Goal: Task Accomplishment & Management: Complete application form

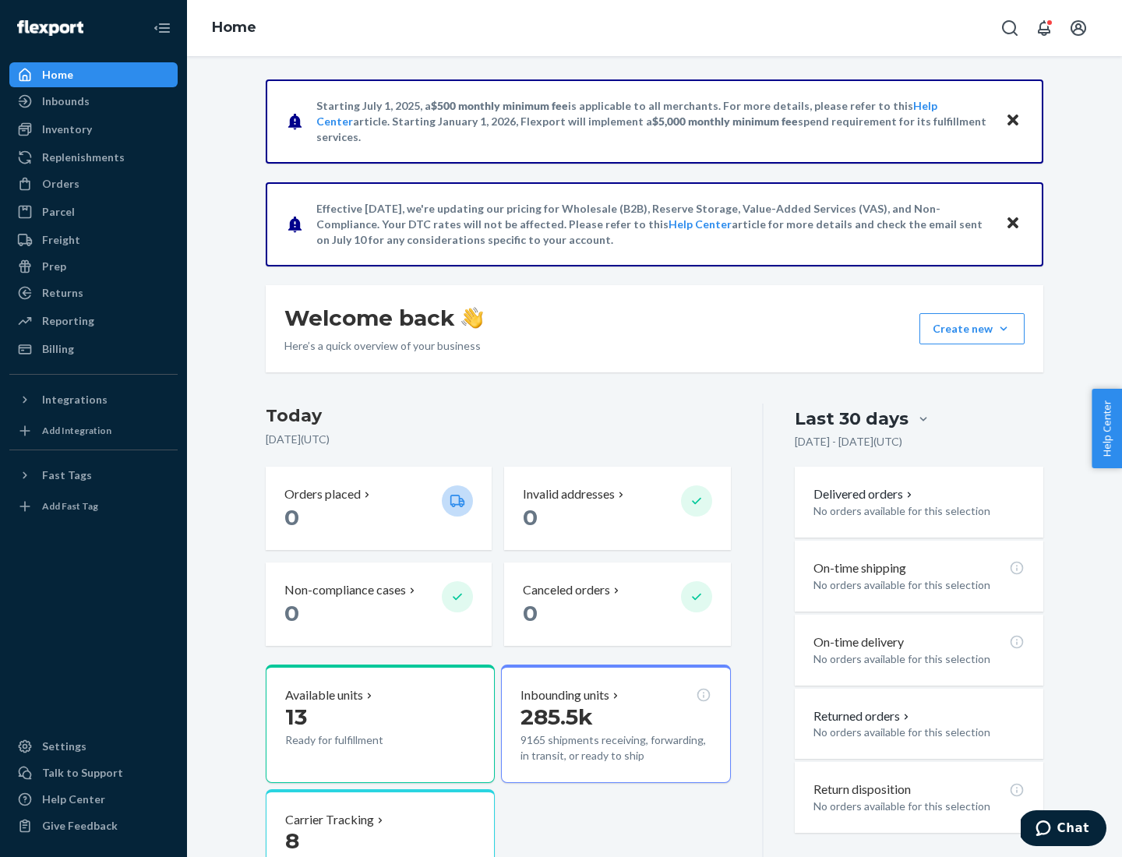
click at [1004, 329] on button "Create new Create new inbound Create new order Create new product" at bounding box center [972, 328] width 105 height 31
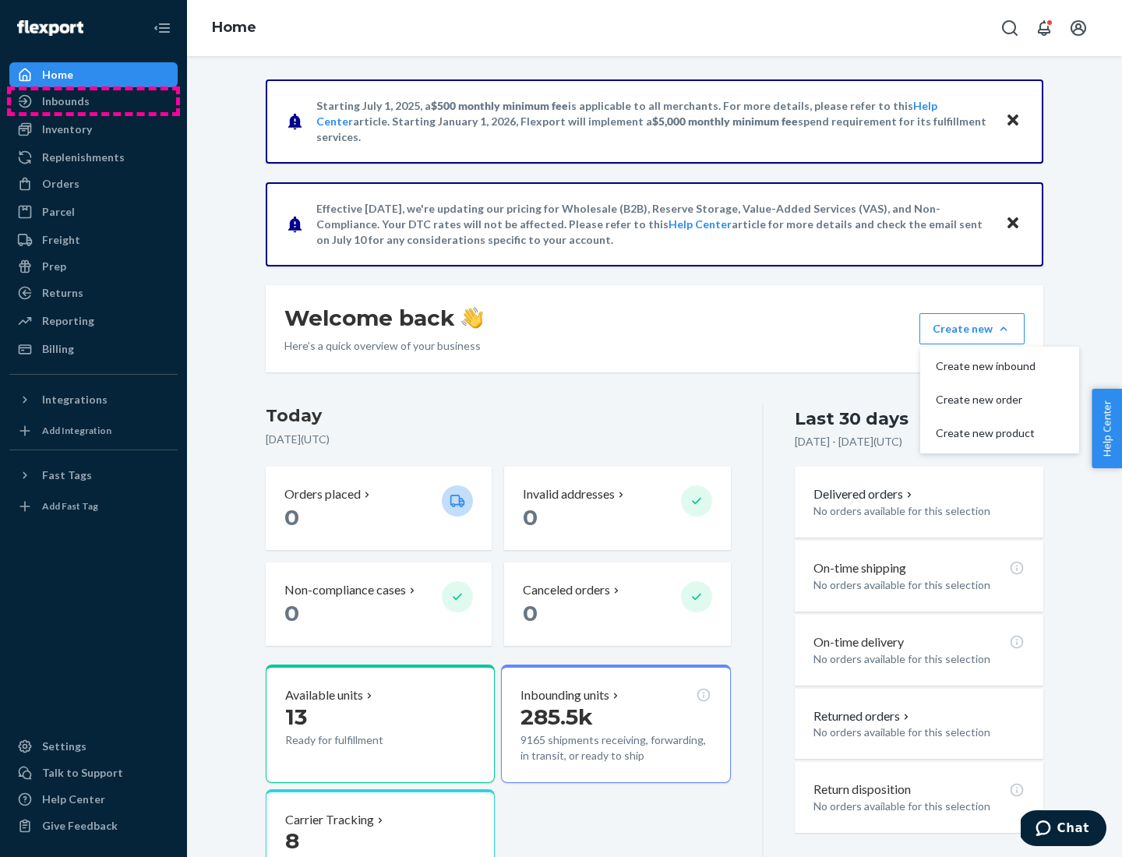
click at [94, 101] on div "Inbounds" at bounding box center [93, 101] width 165 height 22
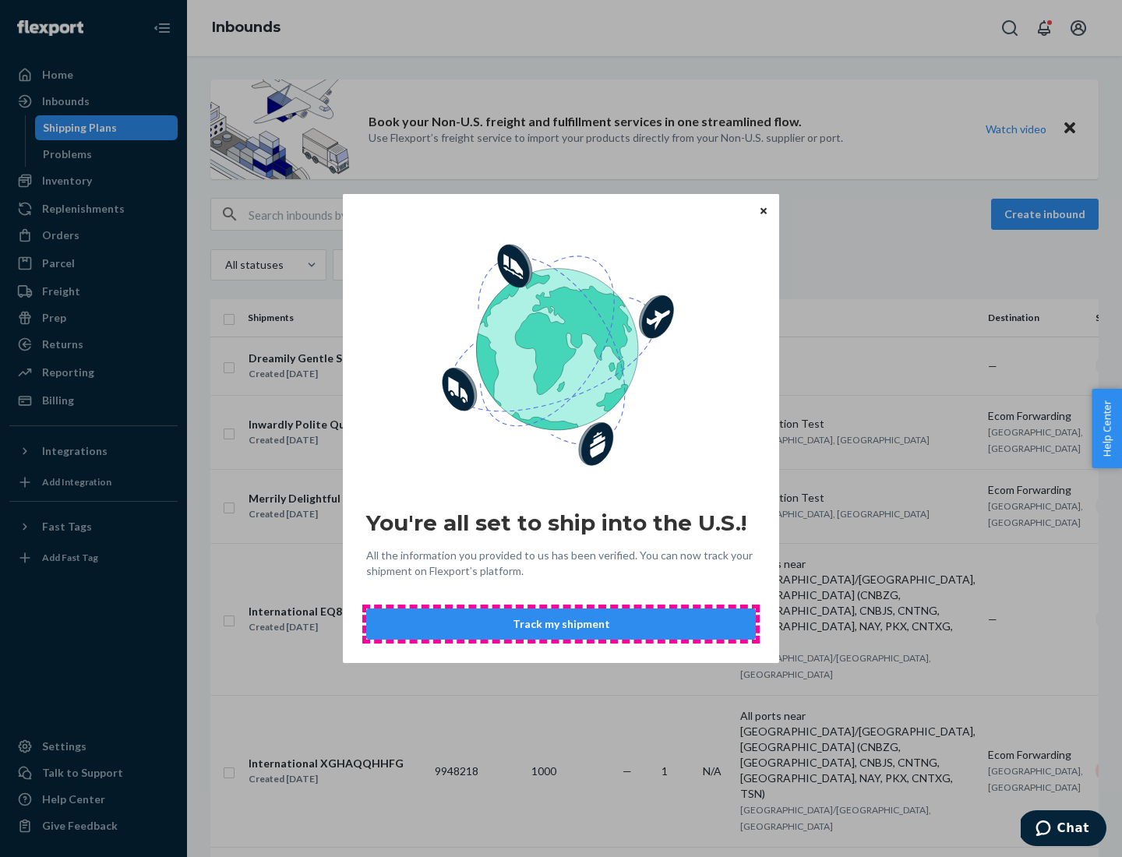
click at [561, 624] on button "Track my shipment" at bounding box center [561, 624] width 390 height 31
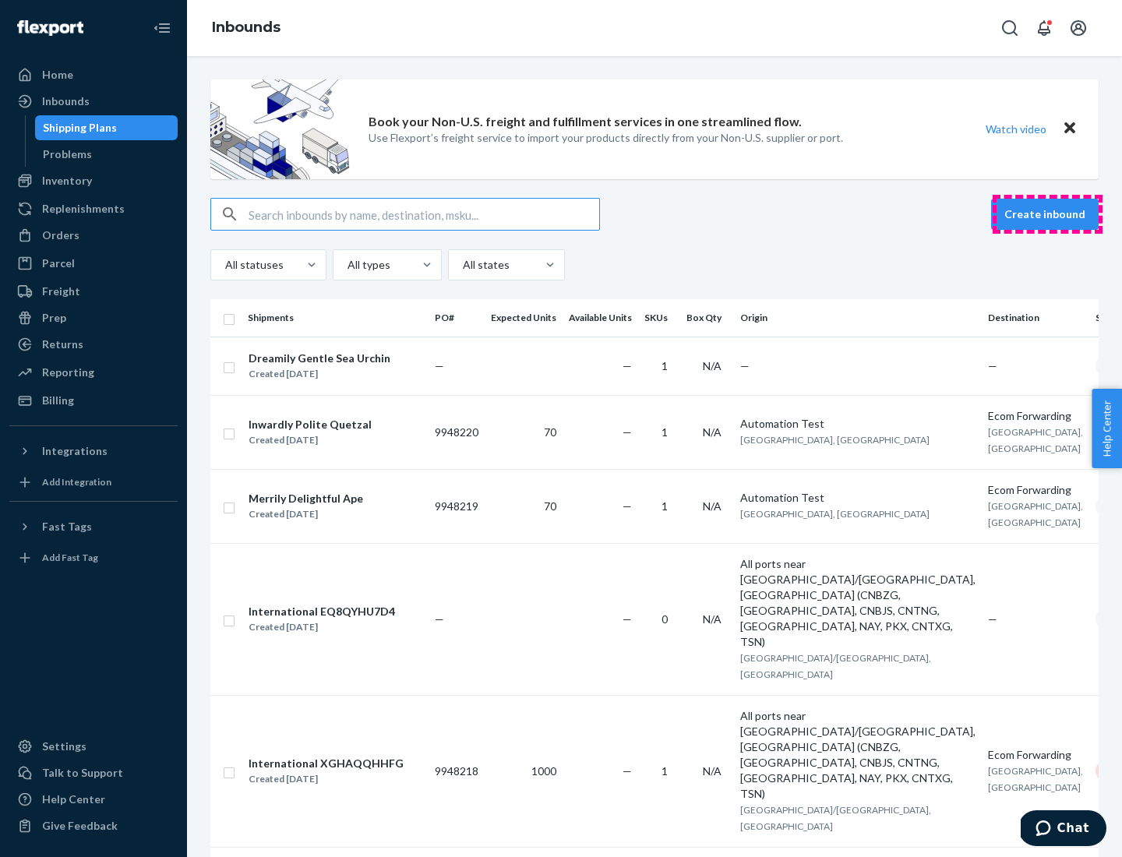
click at [1048, 214] on button "Create inbound" at bounding box center [1045, 214] width 108 height 31
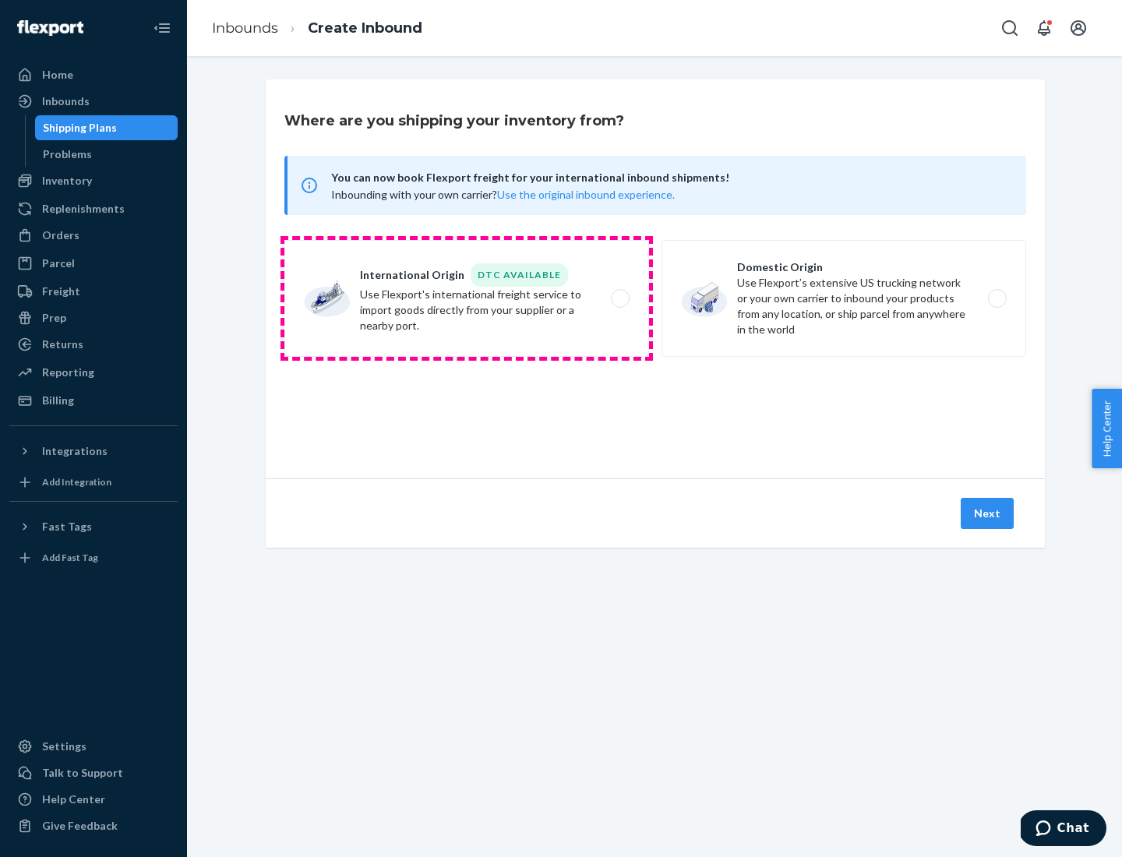
click at [467, 299] on label "International Origin DTC Available Use Flexport's international freight service…" at bounding box center [466, 298] width 365 height 117
click at [620, 299] on input "International Origin DTC Available Use Flexport's international freight service…" at bounding box center [625, 299] width 10 height 10
radio input "true"
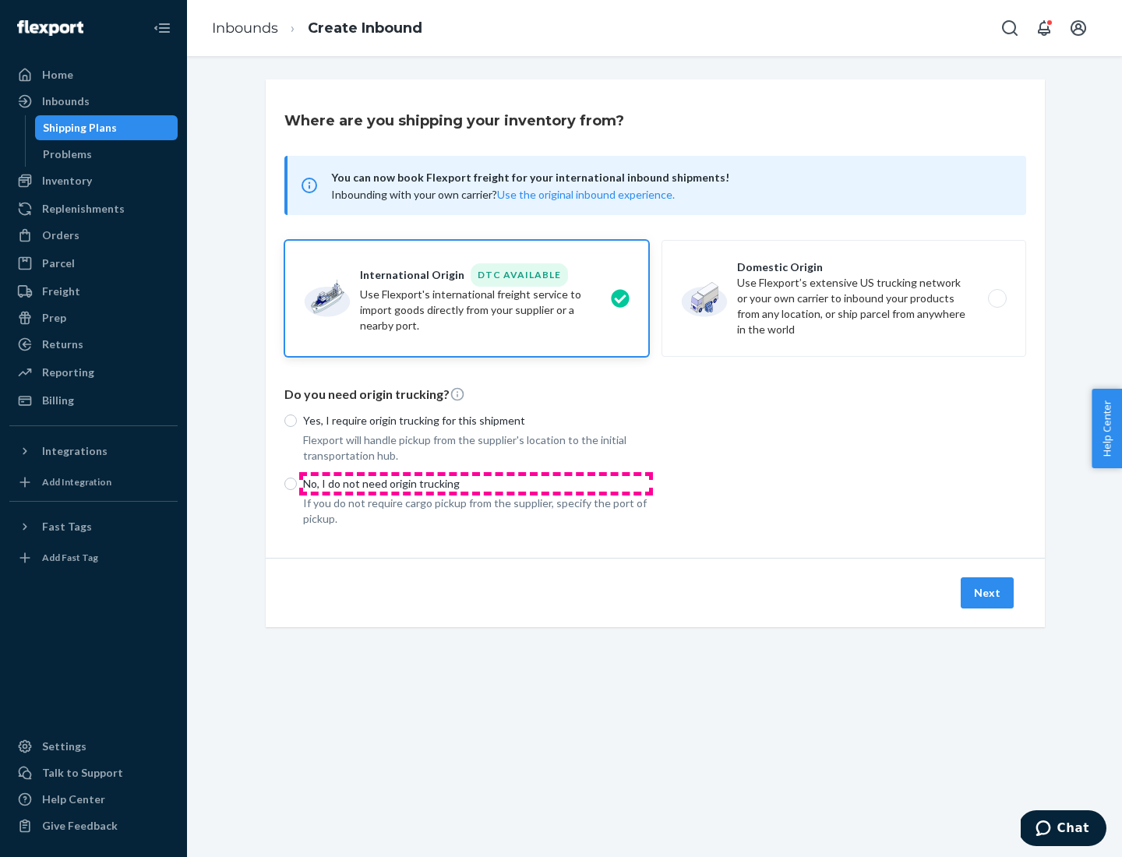
click at [476, 483] on p "No, I do not need origin trucking" at bounding box center [476, 484] width 346 height 16
click at [297, 483] on input "No, I do not need origin trucking" at bounding box center [290, 484] width 12 height 12
radio input "true"
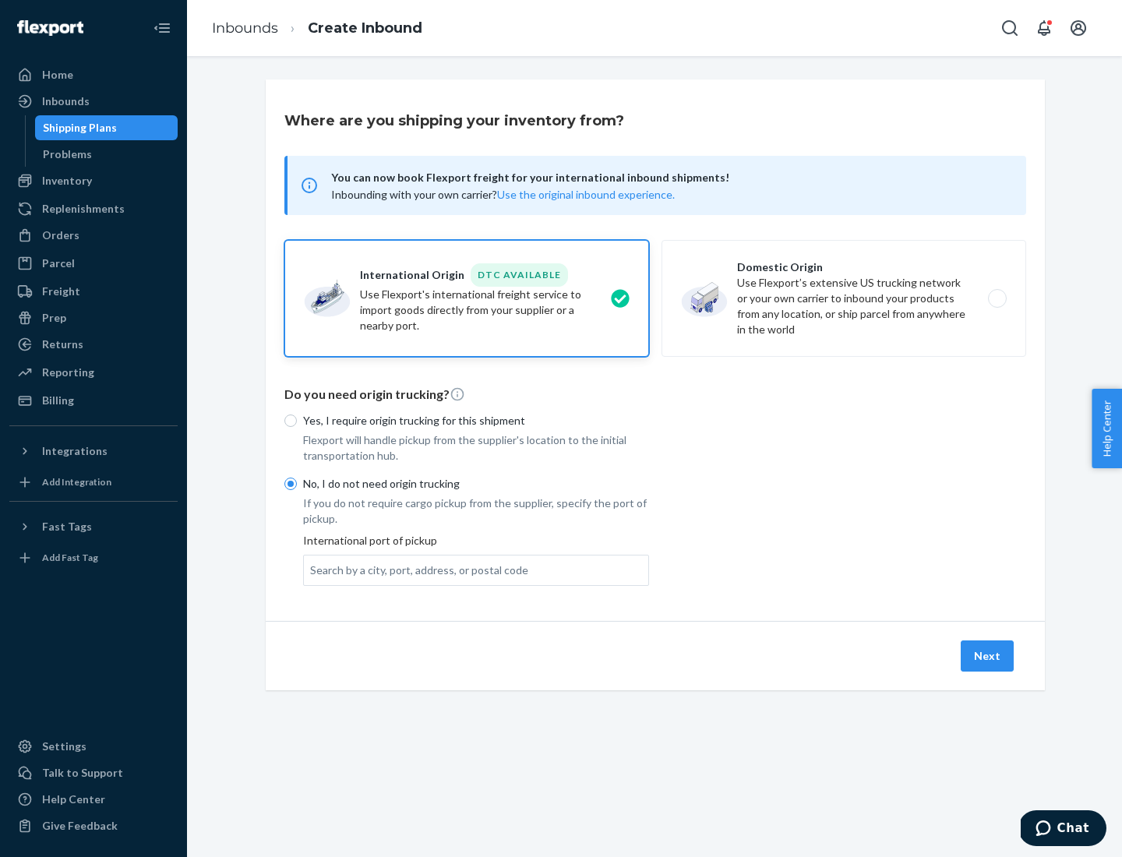
click at [415, 570] on div "Search by a city, port, address, or postal code" at bounding box center [419, 571] width 218 height 16
click at [312, 570] on input "Search by a city, port, address, or postal code" at bounding box center [311, 571] width 2 height 16
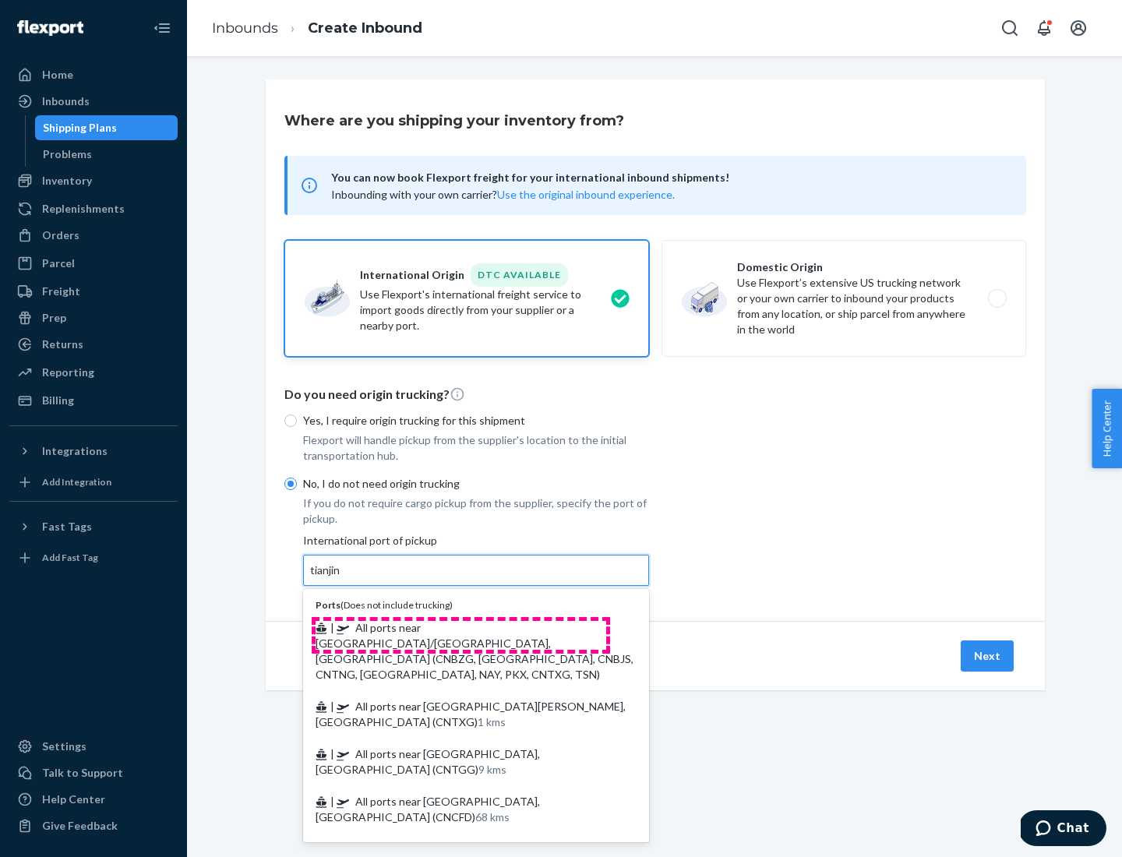
click at [461, 627] on span "| All ports near [GEOGRAPHIC_DATA]/[GEOGRAPHIC_DATA], [GEOGRAPHIC_DATA] (CNBZG,…" at bounding box center [475, 651] width 318 height 60
click at [342, 578] on input "tianjin" at bounding box center [326, 571] width 32 height 16
type input "All ports near [GEOGRAPHIC_DATA]/[GEOGRAPHIC_DATA], [GEOGRAPHIC_DATA] (CNBZG, […"
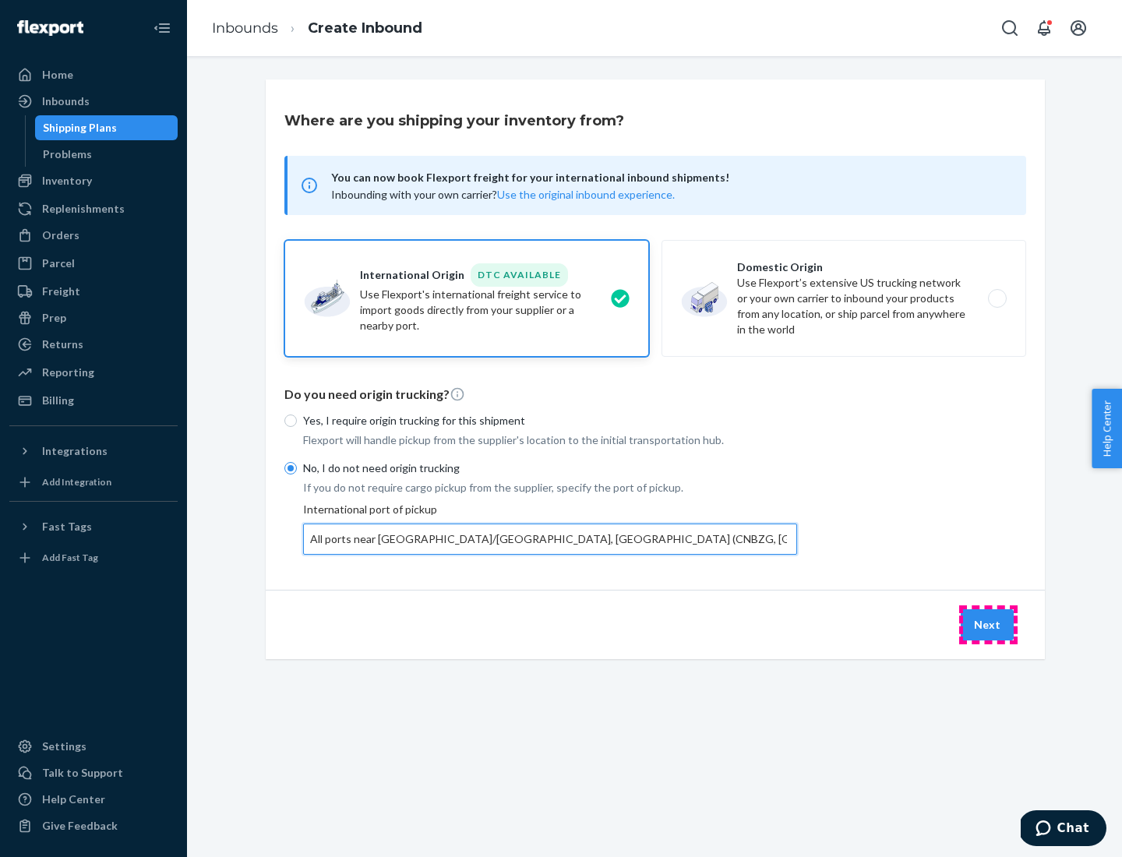
click at [988, 624] on button "Next" at bounding box center [987, 625] width 53 height 31
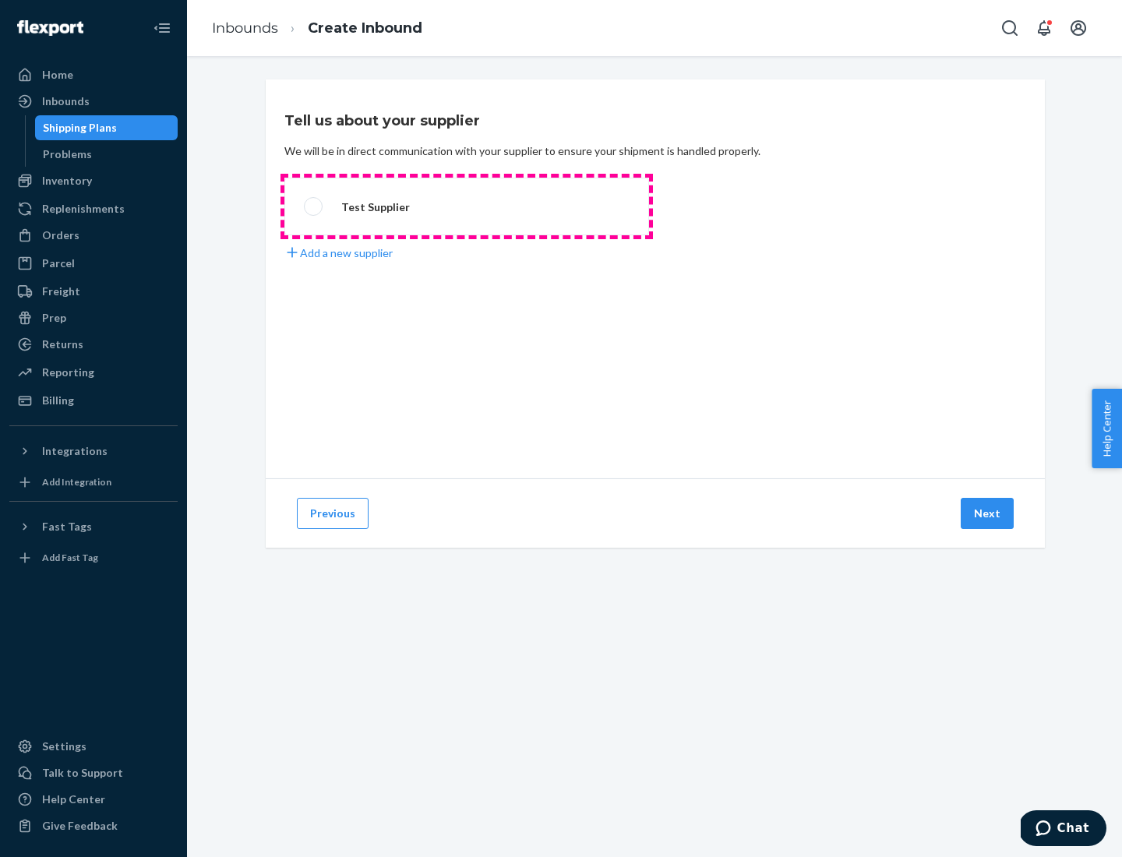
click at [467, 207] on label "Test Supplier" at bounding box center [466, 207] width 365 height 58
click at [314, 207] on input "Test Supplier" at bounding box center [309, 207] width 10 height 10
radio input "true"
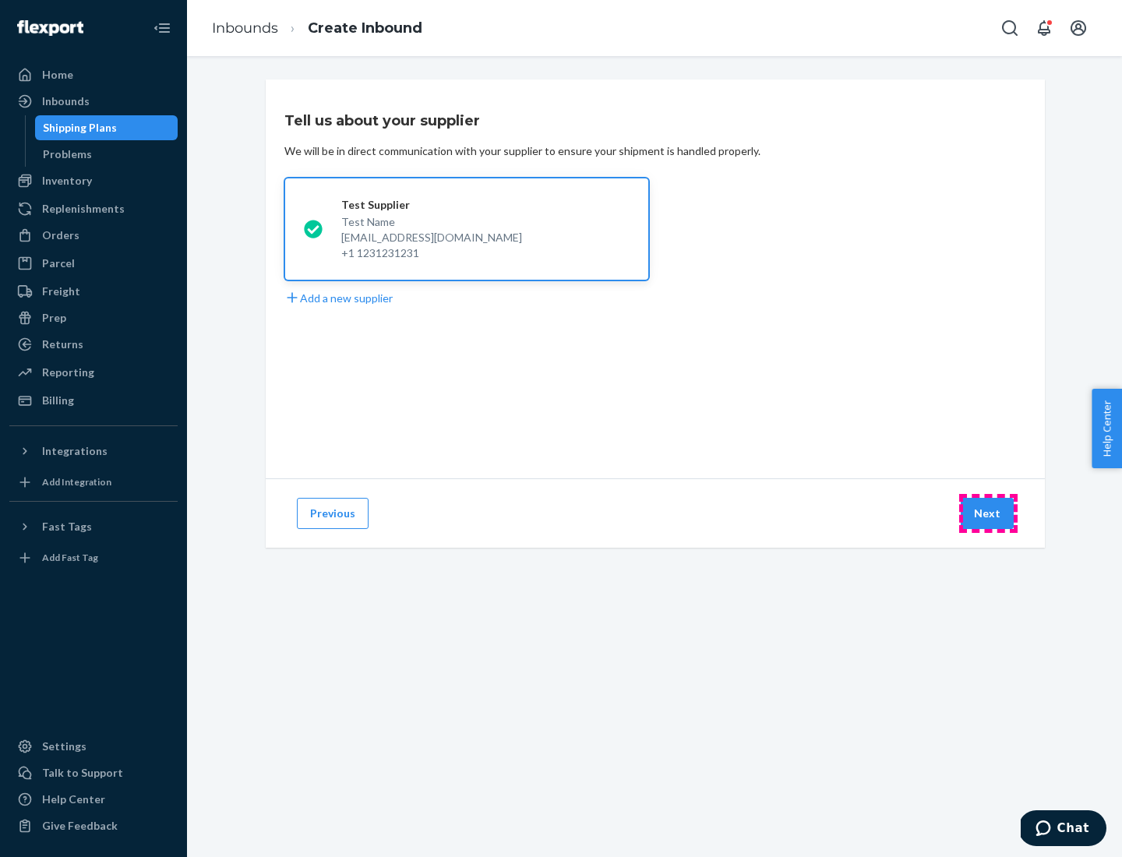
click at [988, 514] on button "Next" at bounding box center [987, 513] width 53 height 31
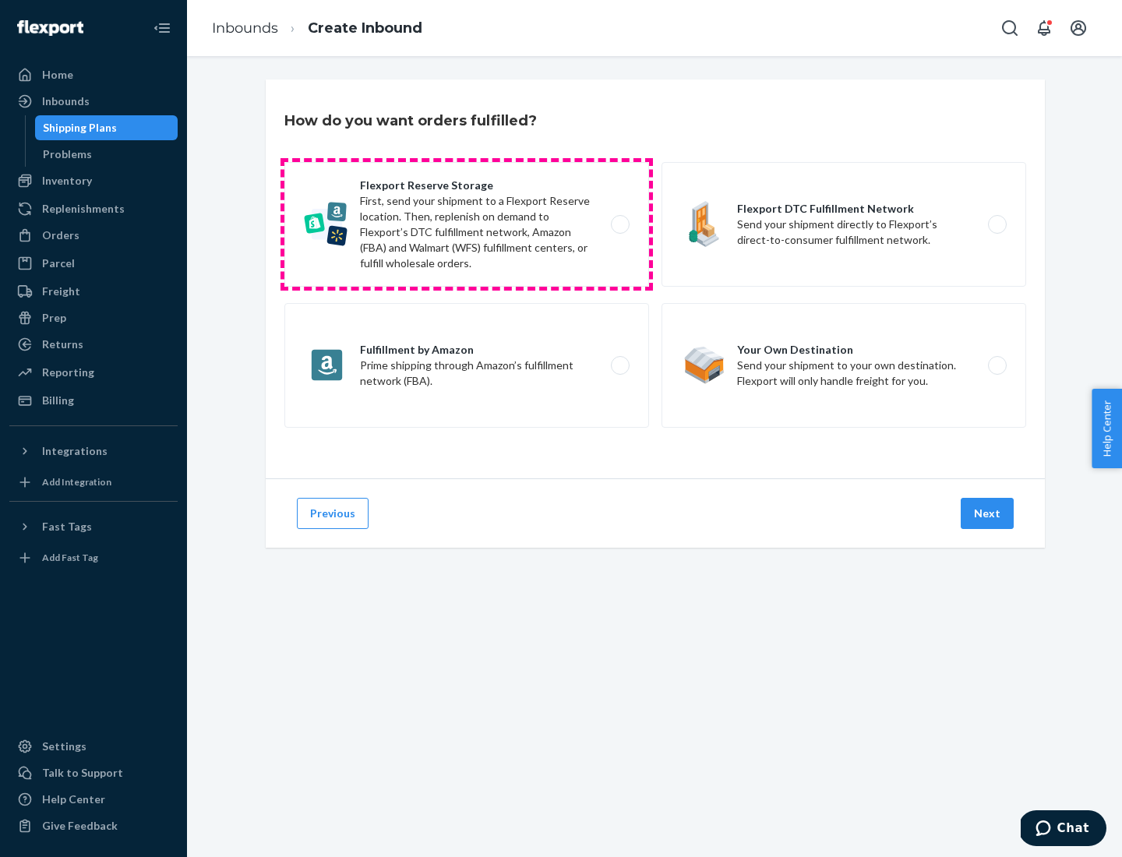
click at [467, 224] on label "Flexport Reserve Storage First, send your shipment to a Flexport Reserve locati…" at bounding box center [466, 224] width 365 height 125
click at [620, 224] on input "Flexport Reserve Storage First, send your shipment to a Flexport Reserve locati…" at bounding box center [625, 225] width 10 height 10
radio input "true"
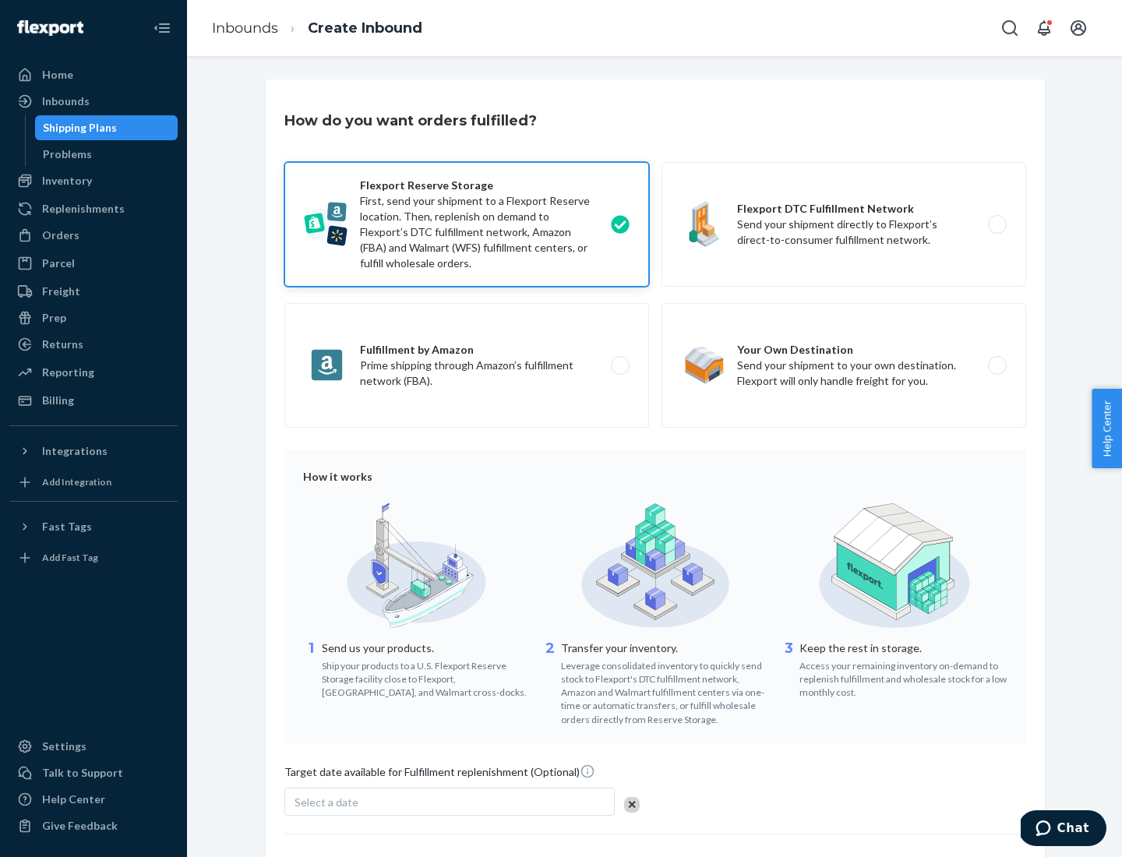
scroll to position [128, 0]
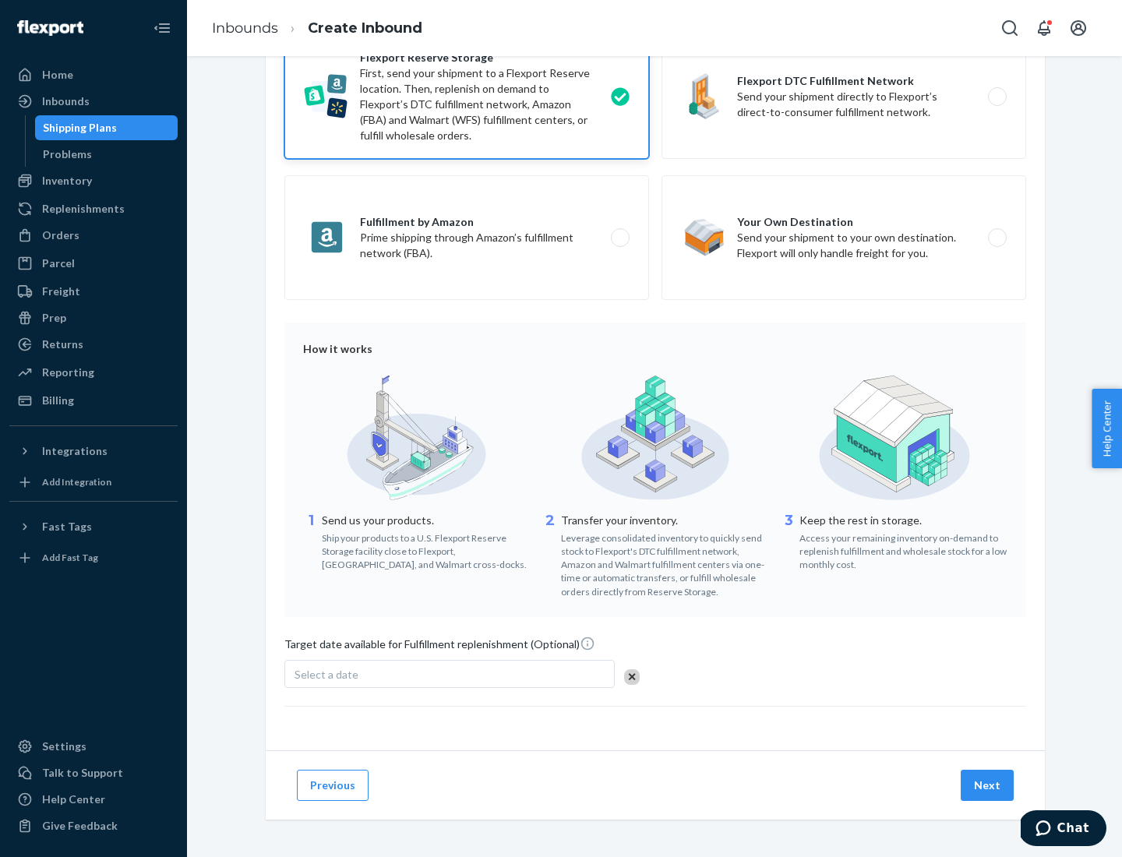
click at [988, 785] on button "Next" at bounding box center [987, 785] width 53 height 31
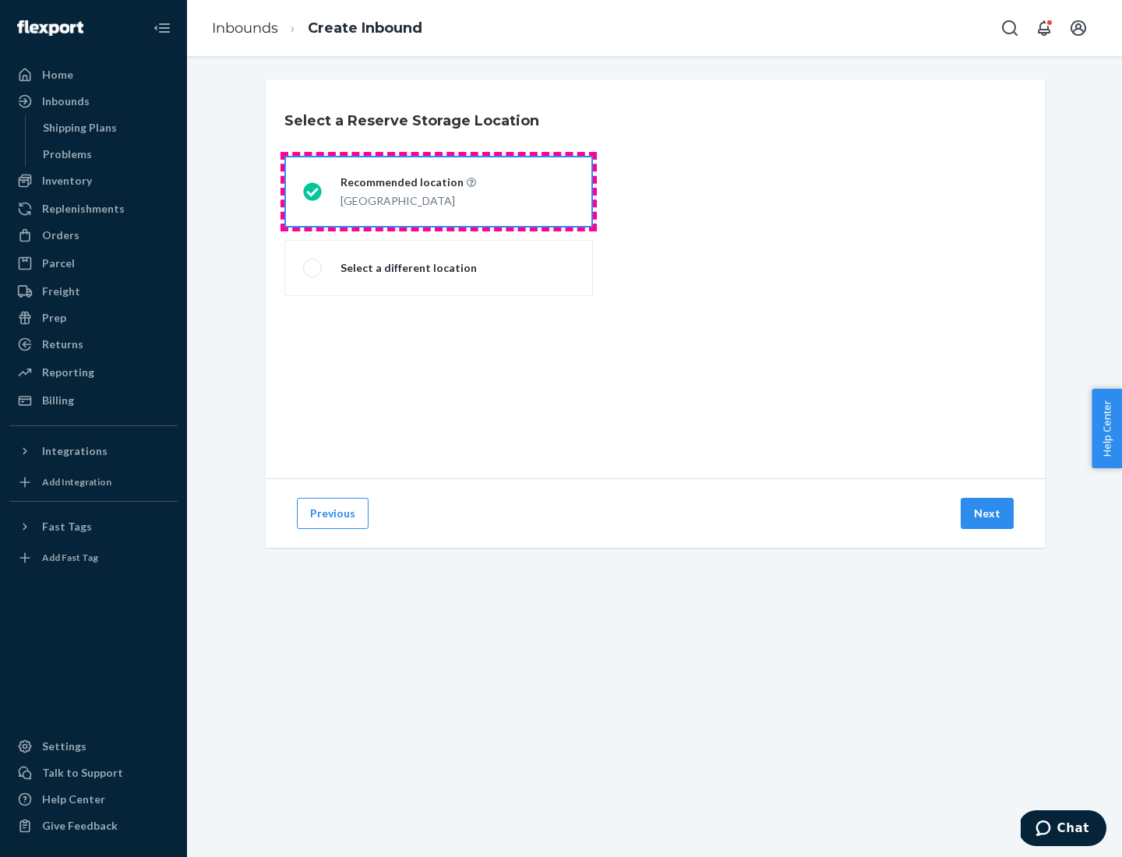
click at [439, 192] on div "[GEOGRAPHIC_DATA]" at bounding box center [409, 199] width 136 height 19
click at [313, 192] on input "Recommended location [GEOGRAPHIC_DATA]" at bounding box center [308, 192] width 10 height 10
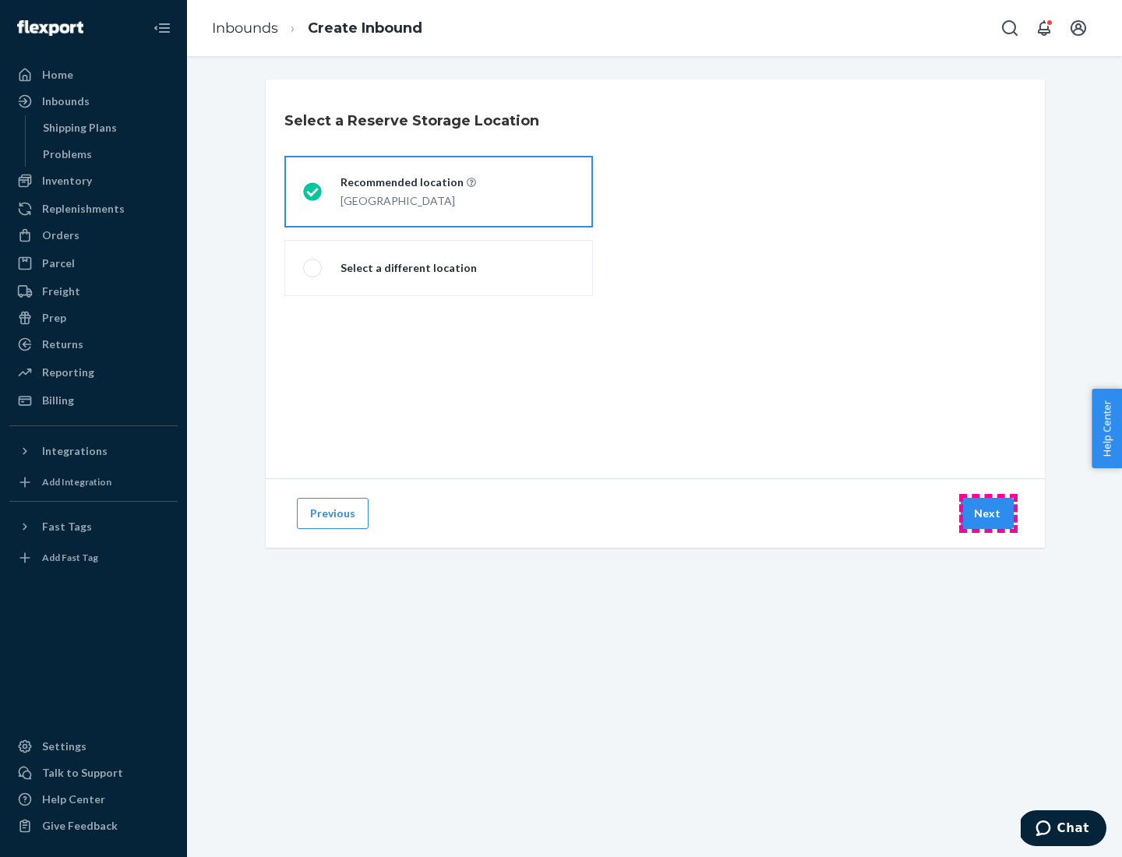
click at [988, 514] on button "Next" at bounding box center [987, 513] width 53 height 31
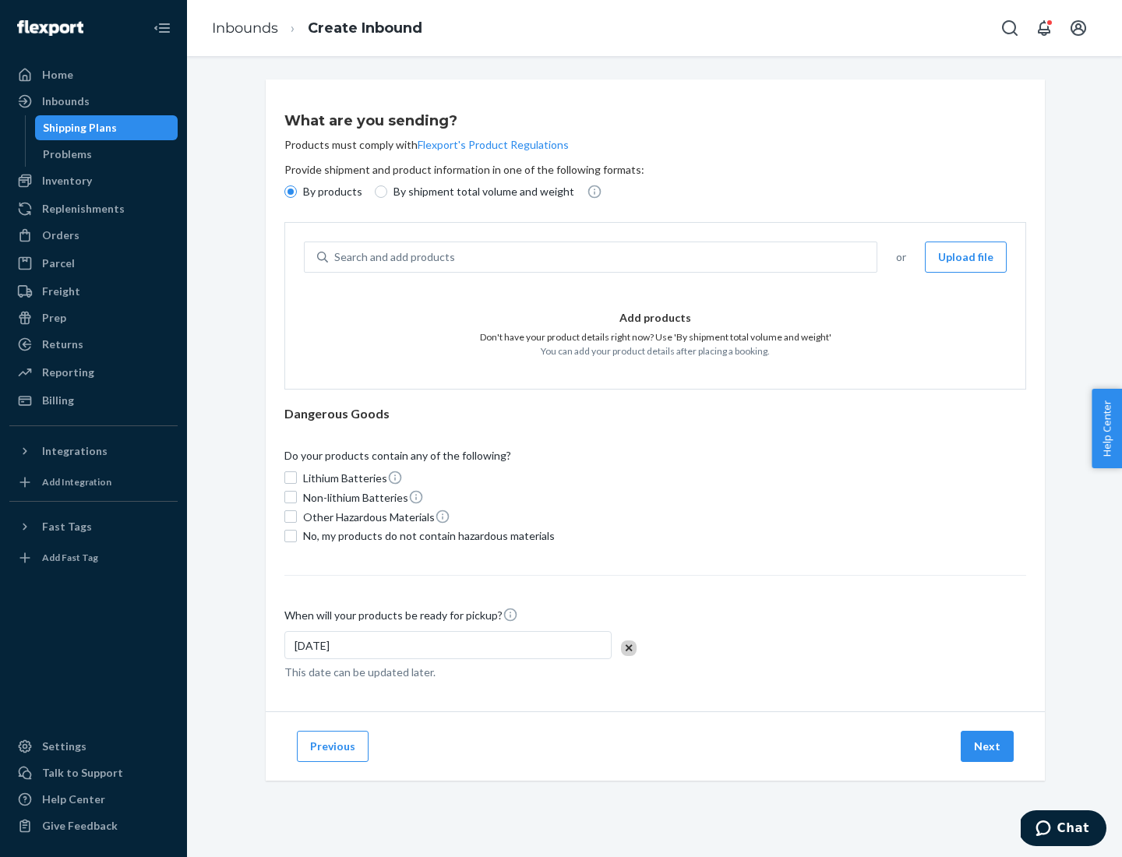
click at [603, 257] on div "Search and add products" at bounding box center [602, 257] width 549 height 28
click at [336, 257] on input "Search and add products" at bounding box center [335, 257] width 2 height 16
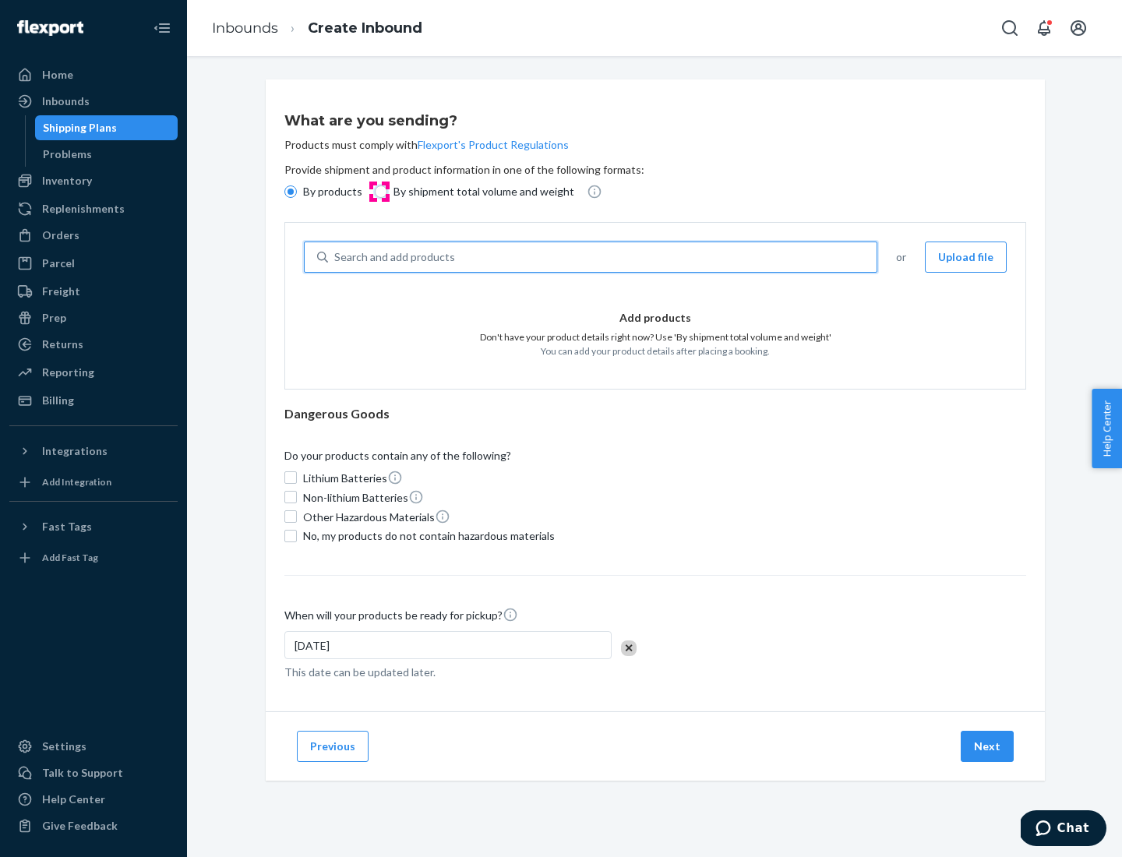
click at [379, 192] on input "By shipment total volume and weight" at bounding box center [381, 192] width 12 height 12
radio input "true"
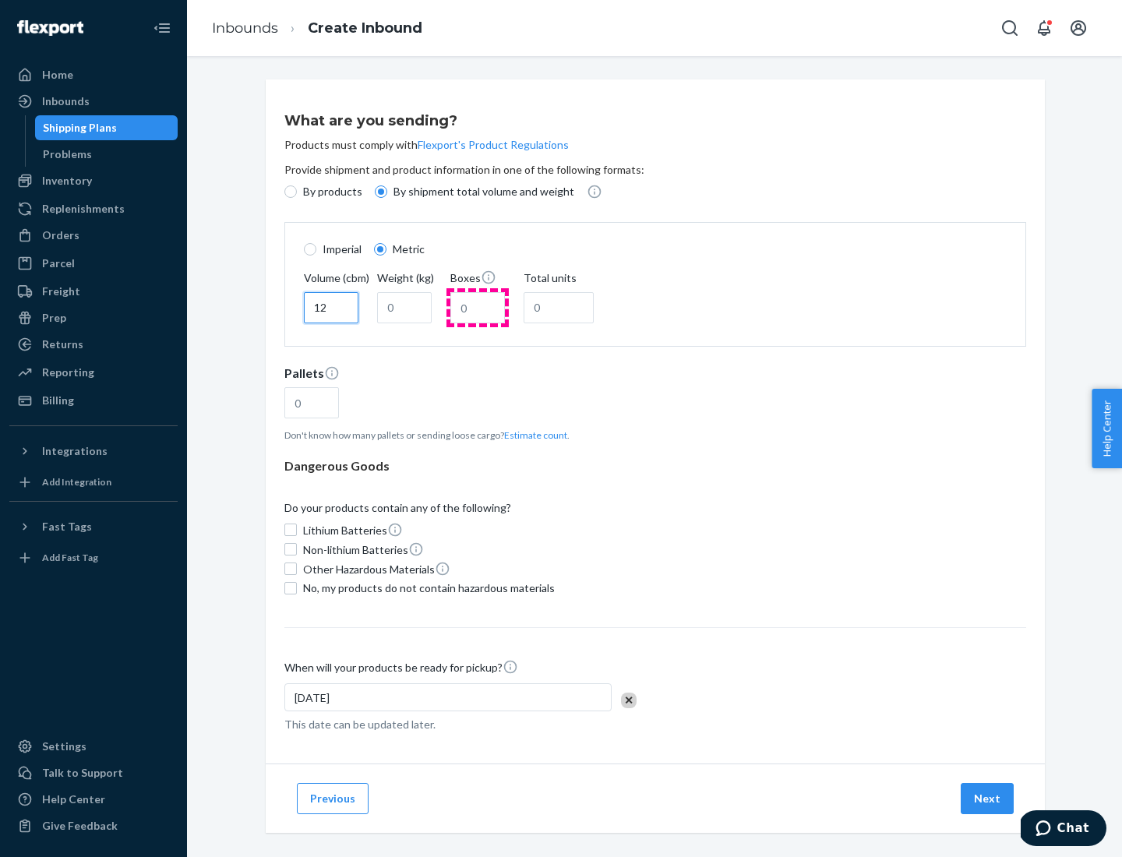
type input "12"
type input "22"
type input "222"
type input "121"
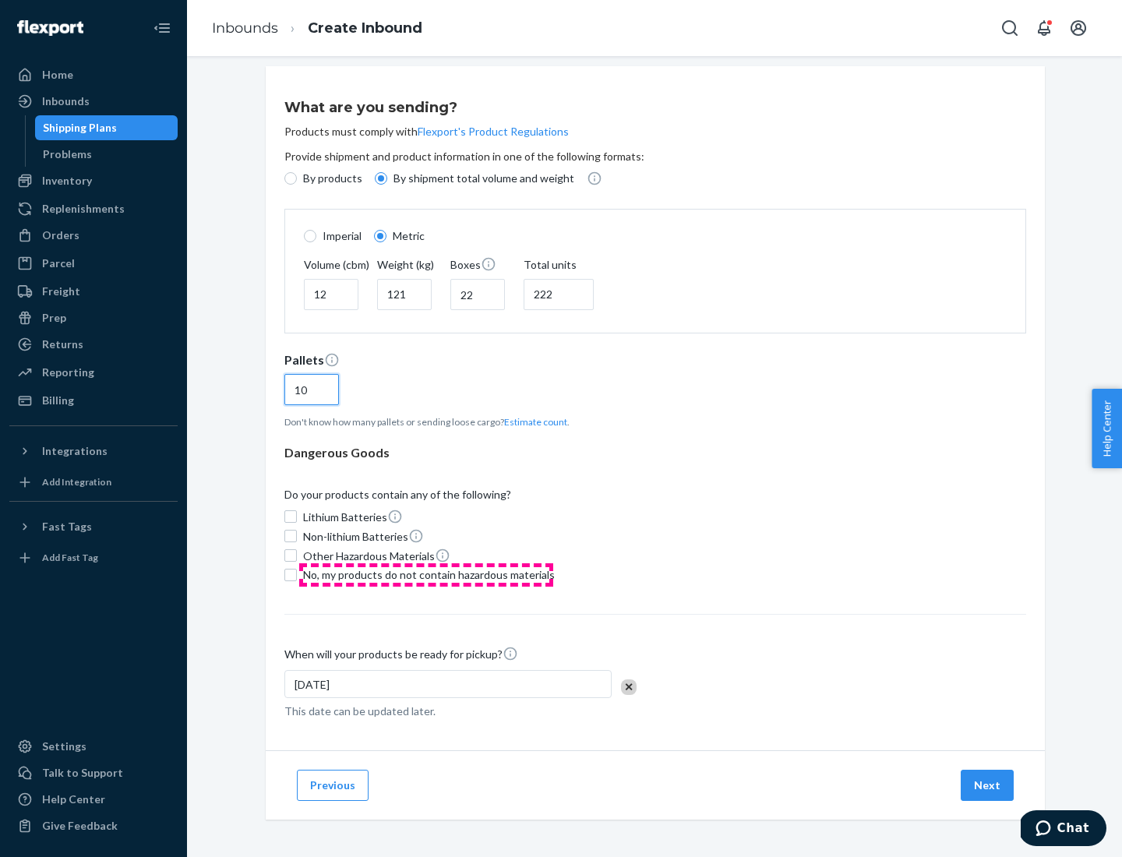
type input "10"
click at [426, 574] on span "No, my products do not contain hazardous materials" at bounding box center [429, 575] width 252 height 16
click at [297, 574] on input "No, my products do not contain hazardous materials" at bounding box center [290, 575] width 12 height 12
checkbox input "true"
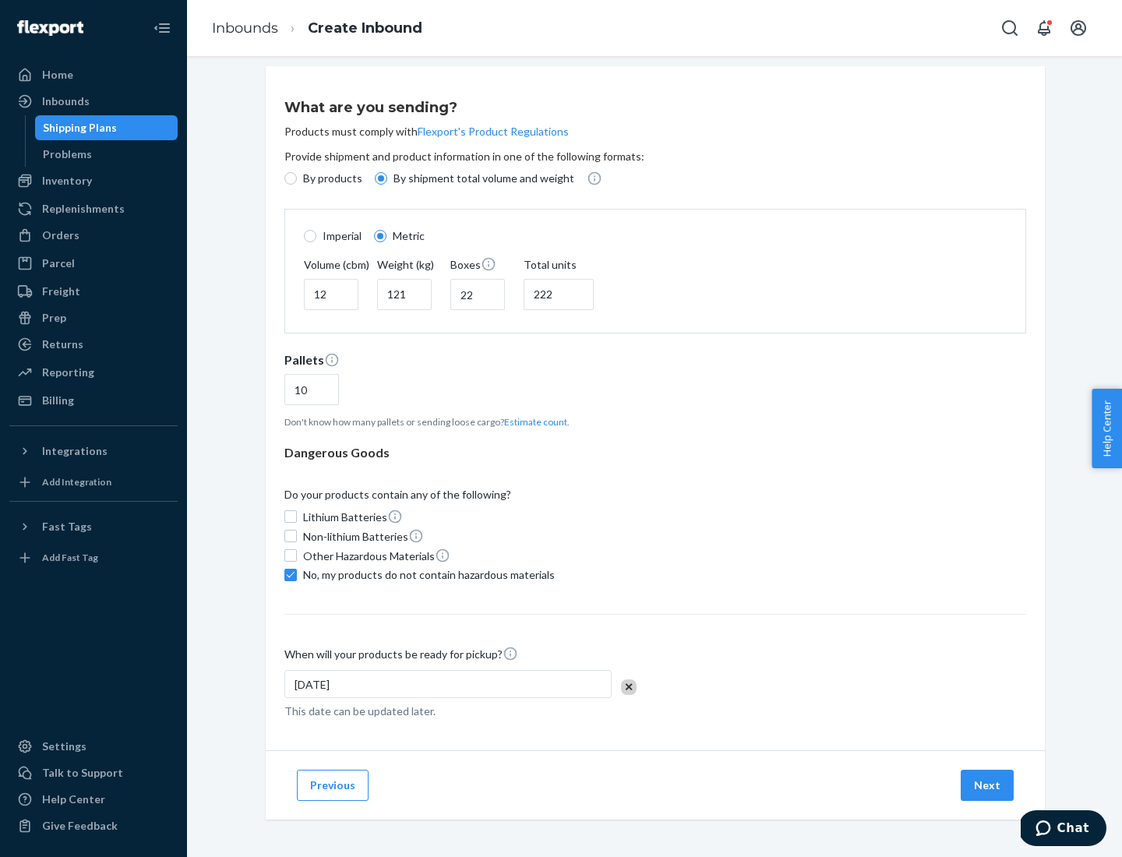
click at [988, 785] on button "Next" at bounding box center [987, 785] width 53 height 31
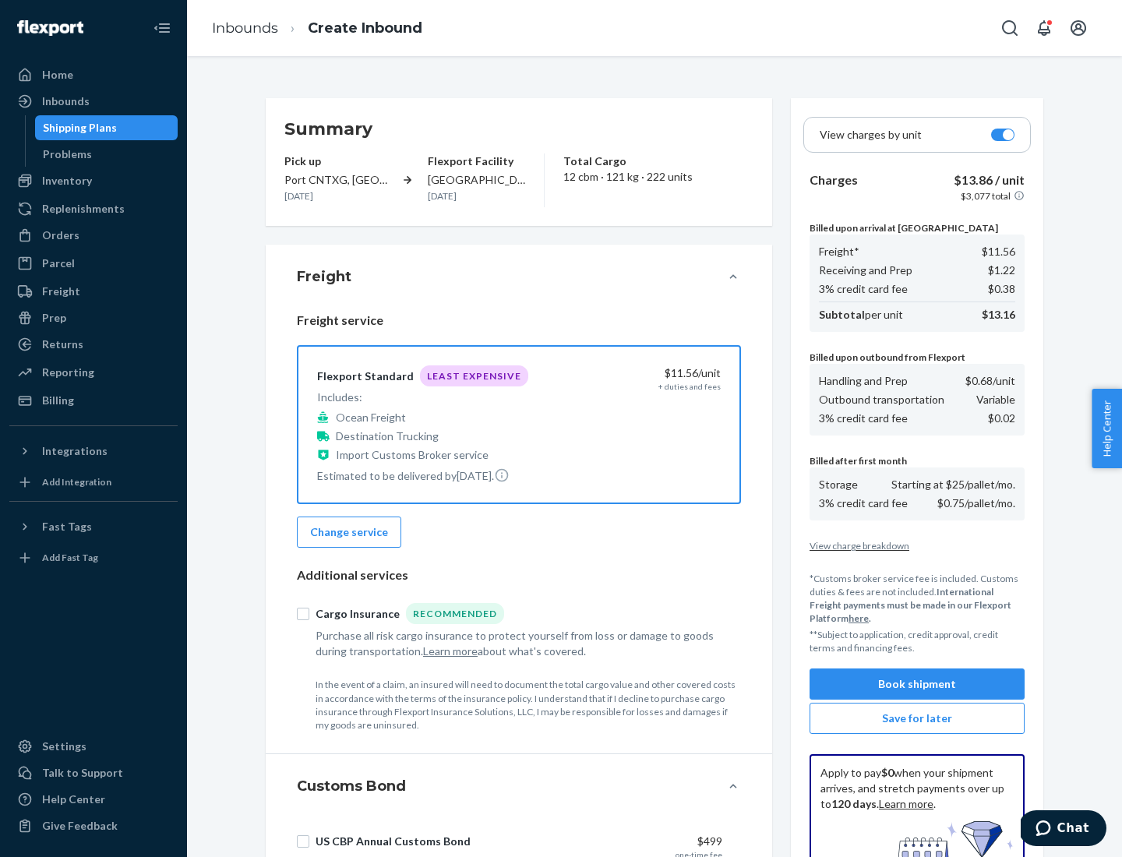
scroll to position [228, 0]
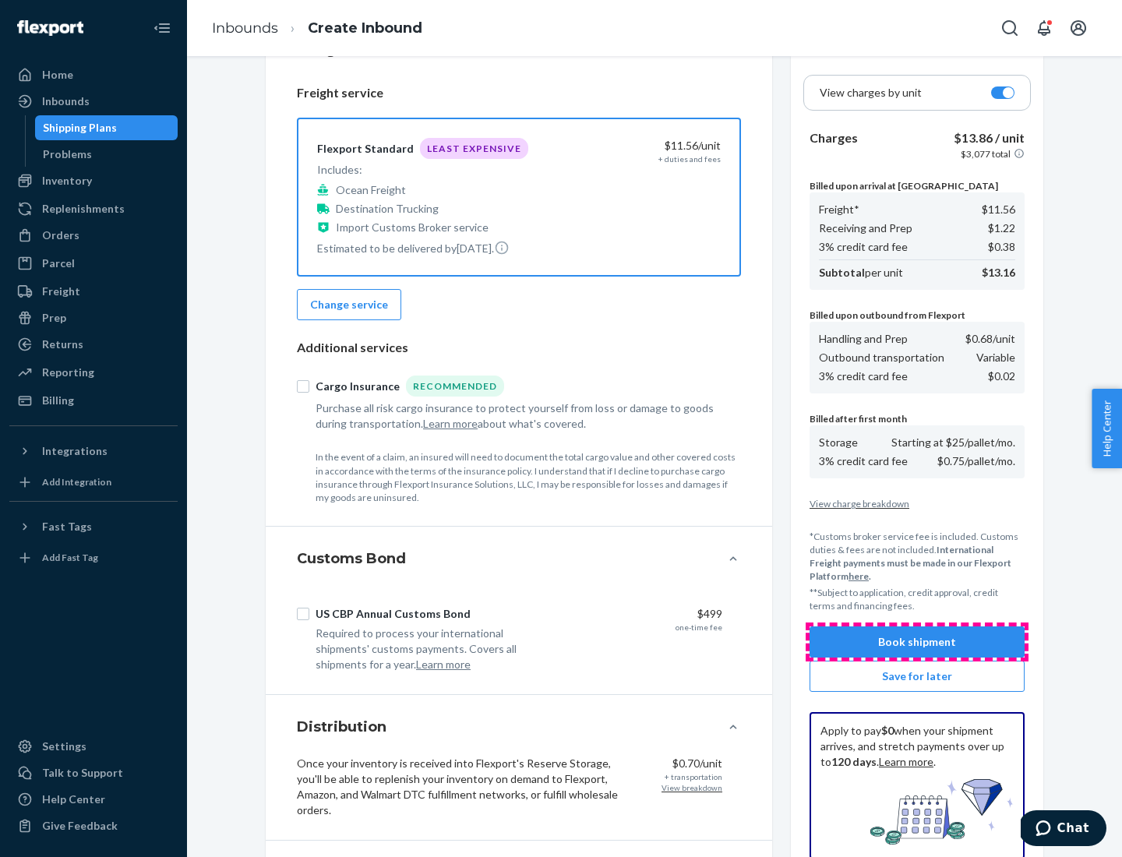
click at [917, 642] on button "Book shipment" at bounding box center [917, 642] width 215 height 31
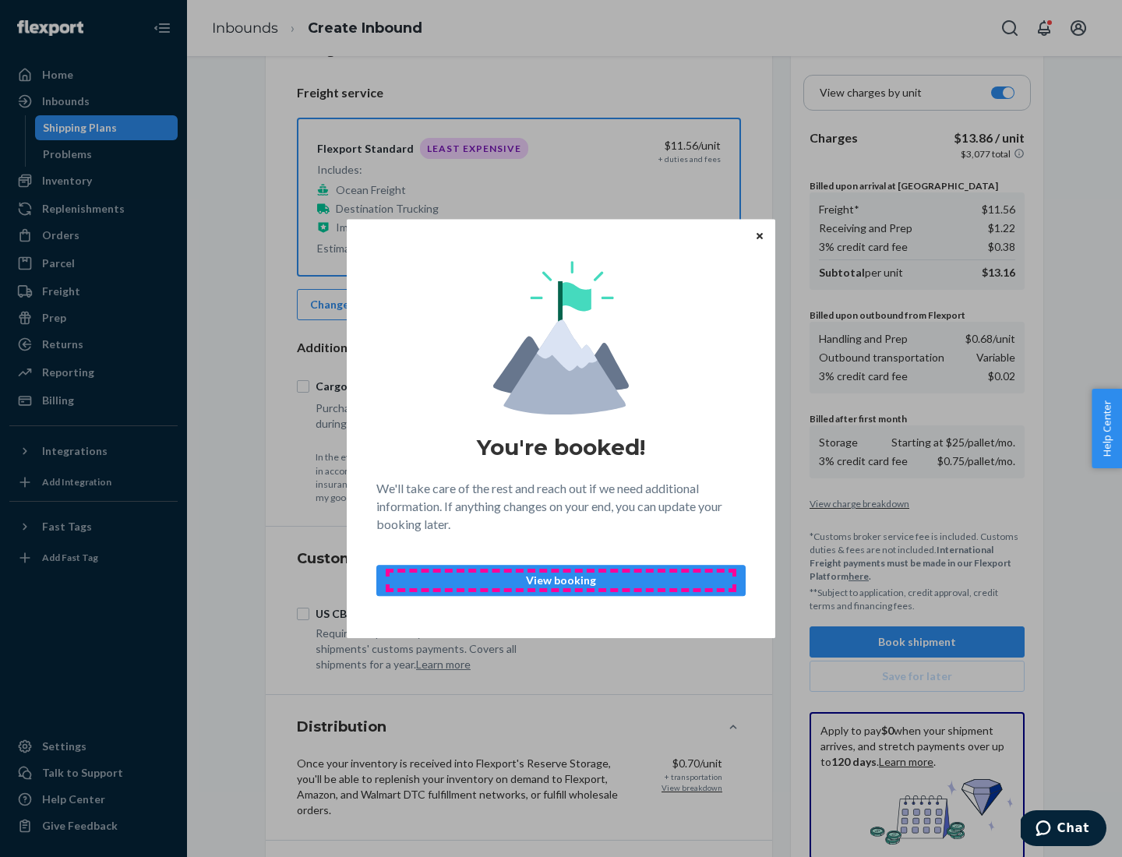
click at [561, 580] on p "View booking" at bounding box center [561, 581] width 343 height 16
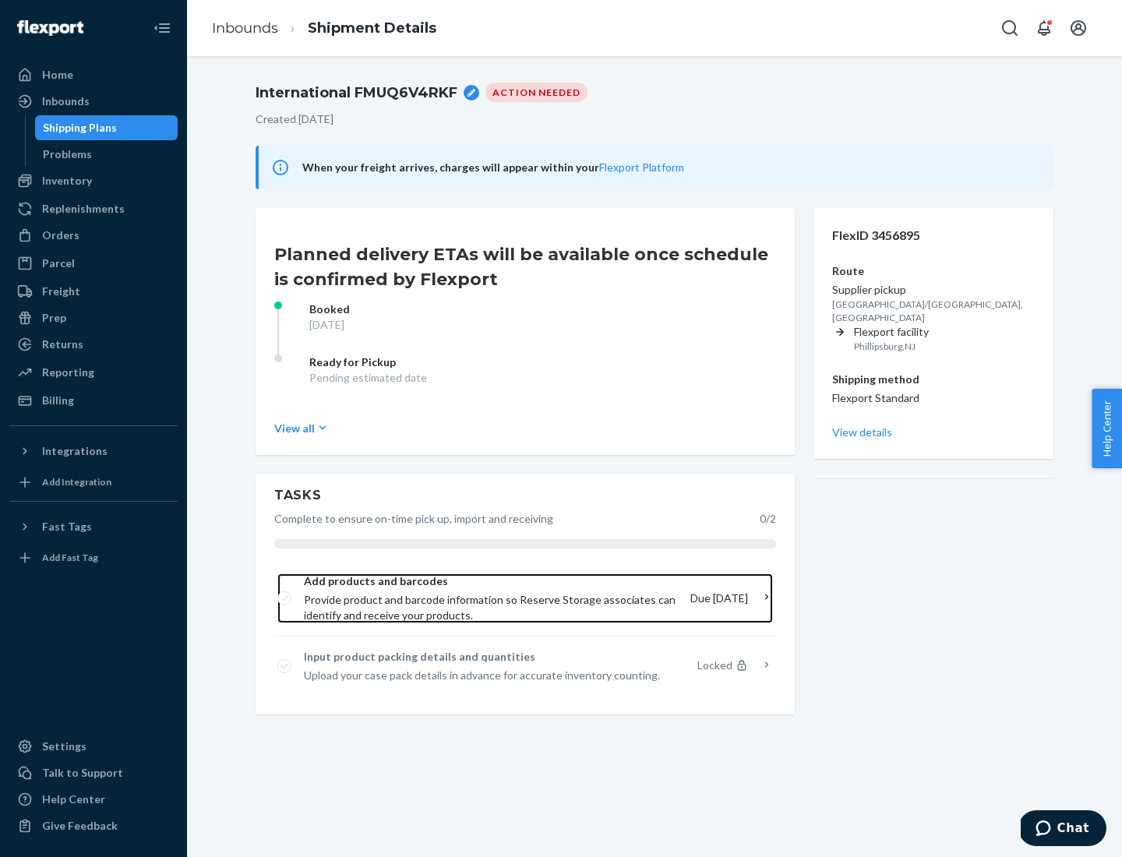
click at [493, 599] on span "Provide product and barcode information so Reserve Storage associates can ident…" at bounding box center [491, 607] width 374 height 31
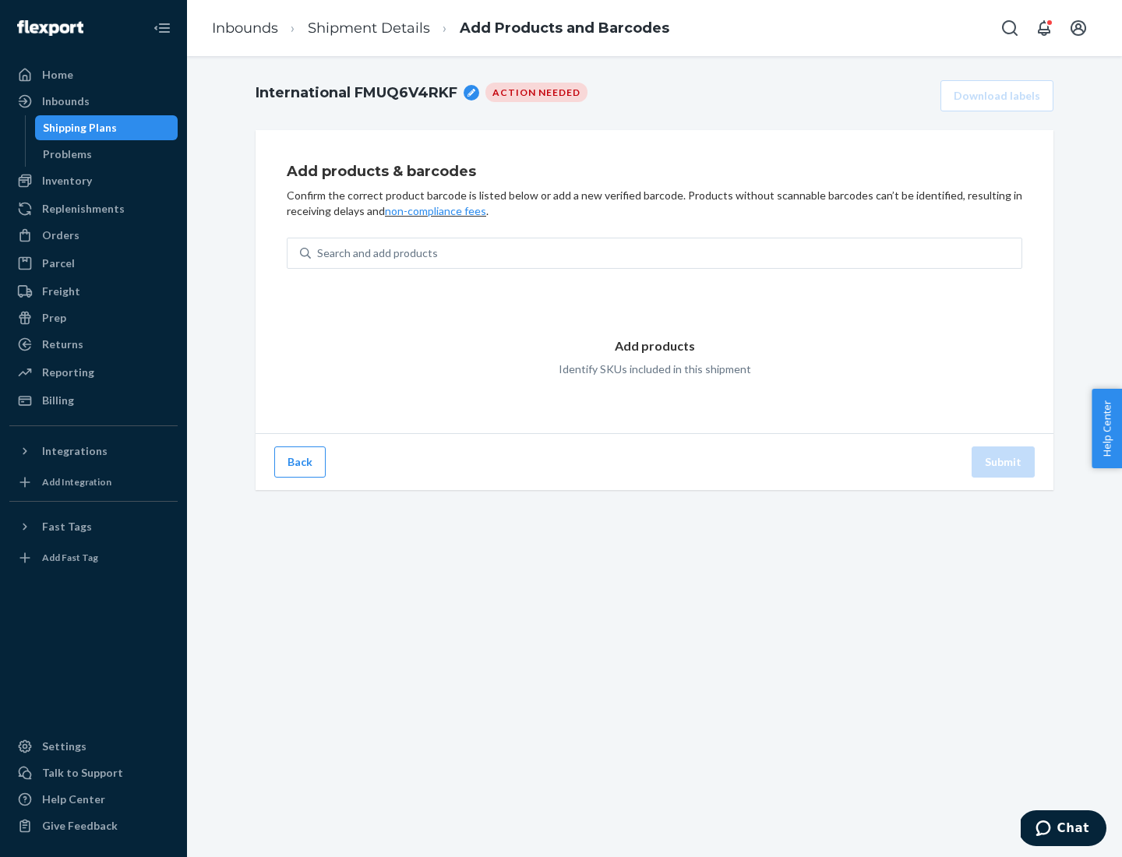
click at [666, 253] on div "Search and add products" at bounding box center [666, 253] width 711 height 28
click at [319, 253] on input "Search and add products" at bounding box center [318, 254] width 2 height 16
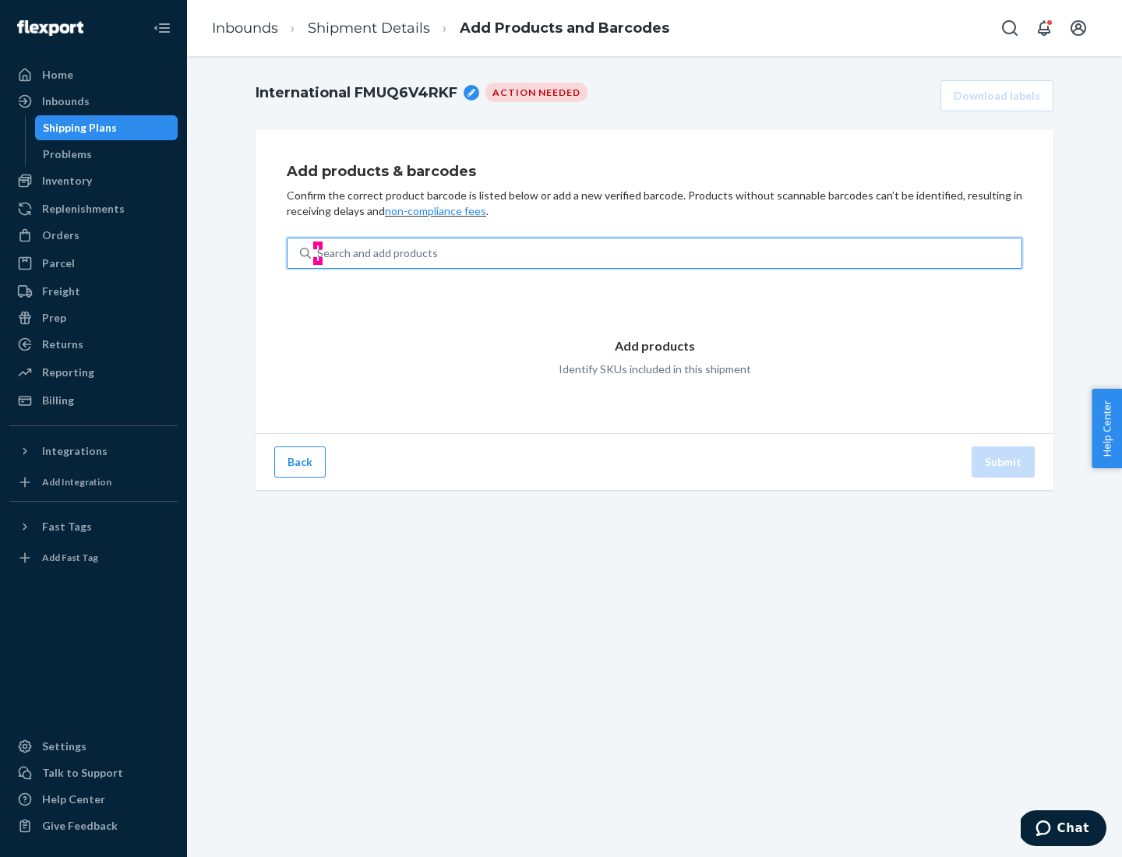
type input "test"
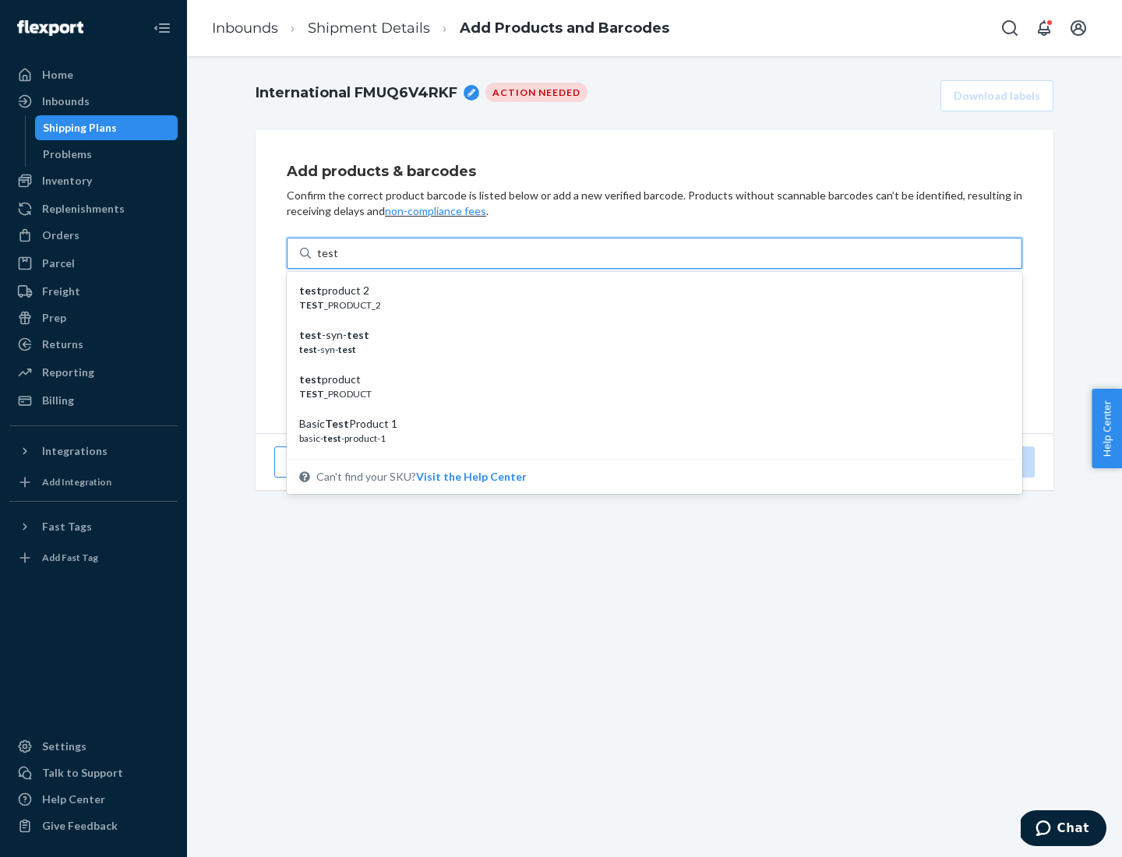
scroll to position [58, 0]
click at [649, 366] on div "Basic Test Product 1" at bounding box center [648, 366] width 698 height 16
click at [338, 261] on input "test" at bounding box center [327, 254] width 20 height 16
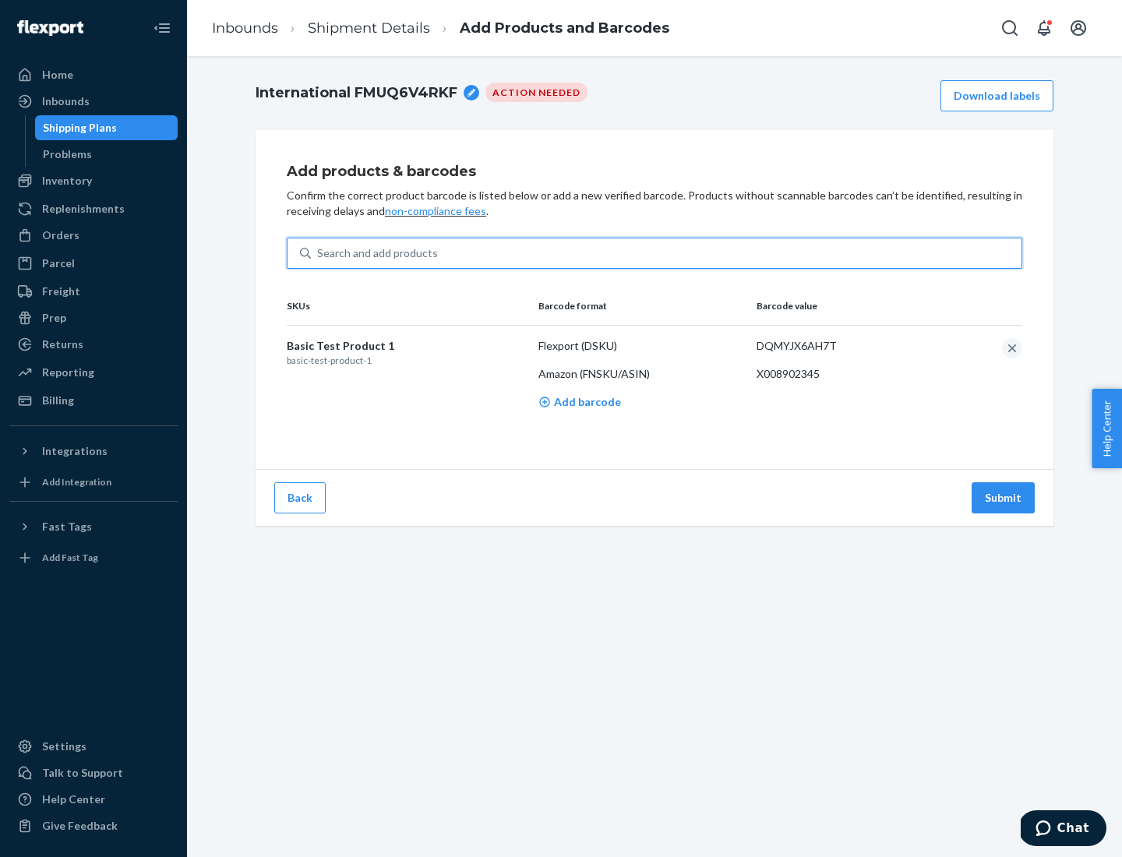
click at [1004, 497] on button "Submit" at bounding box center [1003, 497] width 63 height 31
